Goal: Obtain resource: Download file/media

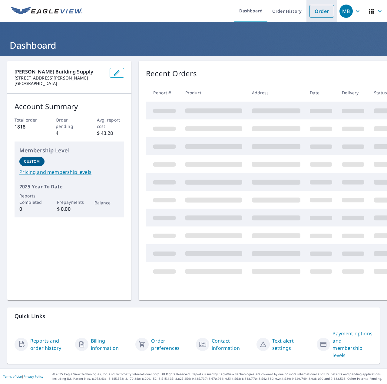
click at [317, 14] on link "Order" at bounding box center [321, 11] width 25 height 13
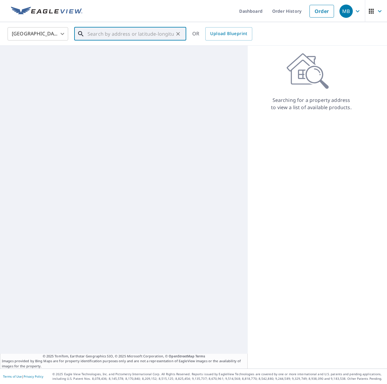
drag, startPoint x: 128, startPoint y: 34, endPoint x: 157, endPoint y: 35, distance: 29.7
click at [128, 34] on input "text" at bounding box center [130, 33] width 86 height 17
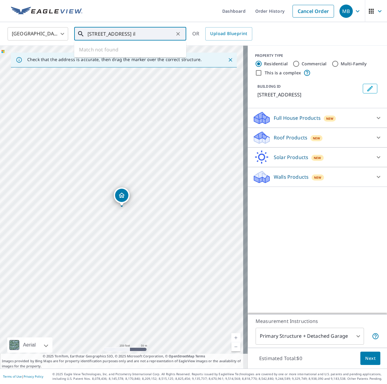
drag, startPoint x: 130, startPoint y: 34, endPoint x: 166, endPoint y: 32, distance: 37.0
click at [166, 33] on input "[STREET_ADDRESS] il" at bounding box center [130, 33] width 86 height 17
type input "[STREET_ADDRESS][PERSON_NAME]"
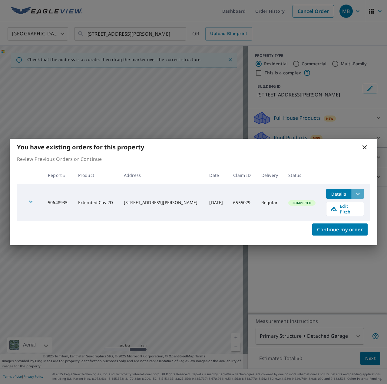
click at [354, 193] on icon "filesDropdownBtn-50648935" at bounding box center [357, 193] width 7 height 7
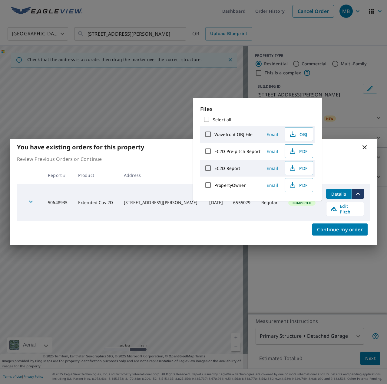
click at [297, 151] on span "PDF" at bounding box center [297, 151] width 19 height 7
click at [294, 152] on icon "button" at bounding box center [292, 151] width 7 height 7
